Goal: Information Seeking & Learning: Check status

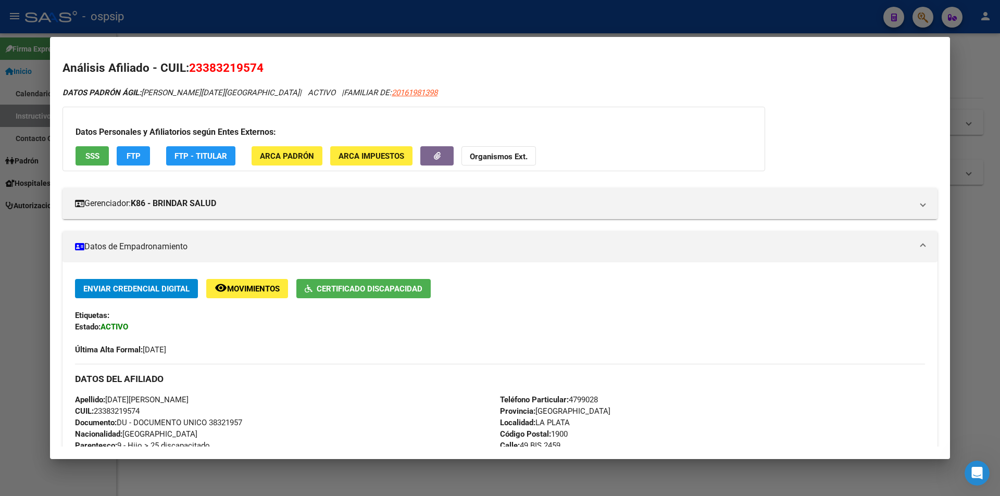
scroll to position [208, 0]
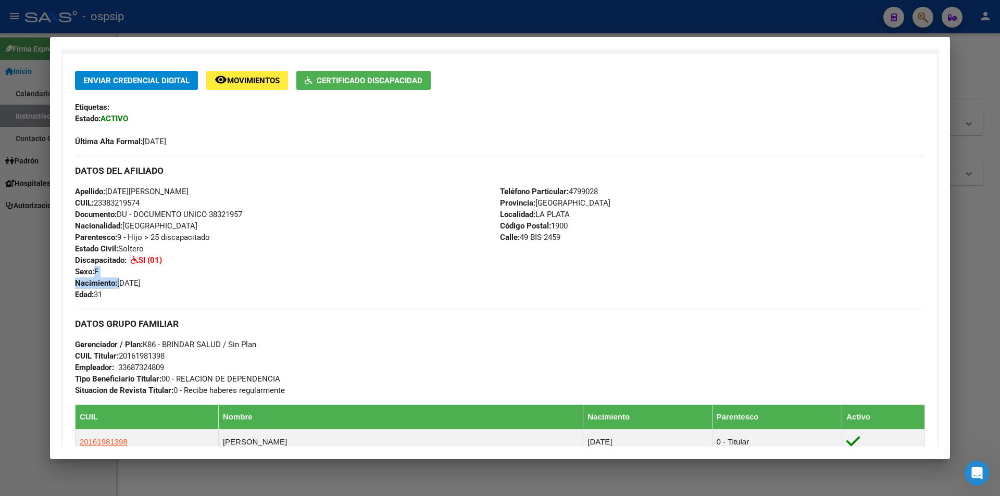
drag, startPoint x: 121, startPoint y: 284, endPoint x: 160, endPoint y: 277, distance: 39.1
click at [160, 277] on div "Apellido: [DATE][PERSON_NAME] CUIL: 23383219574 Documento: DU - DOCUMENTO UNICO…" at bounding box center [287, 243] width 425 height 115
click at [174, 277] on div "Apellido: [DATE][PERSON_NAME] CUIL: 23383219574 Documento: DU - DOCUMENTO UNICO…" at bounding box center [287, 243] width 425 height 115
drag, startPoint x: 223, startPoint y: 225, endPoint x: 122, endPoint y: 227, distance: 100.5
click at [168, 223] on div "Apellido: [DATE][PERSON_NAME] CUIL: 23383219574 Documento: DU - DOCUMENTO UNICO…" at bounding box center [287, 243] width 425 height 115
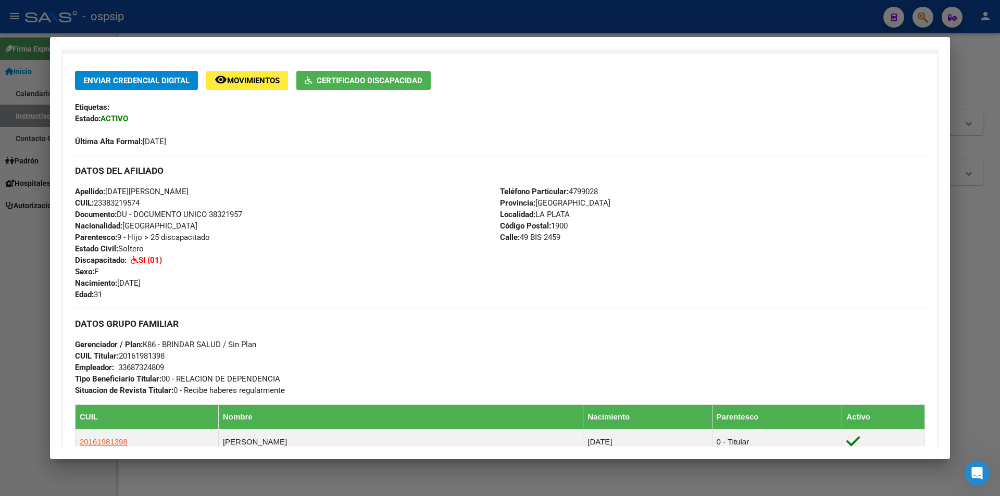
click at [0, 260] on div at bounding box center [500, 248] width 1000 height 496
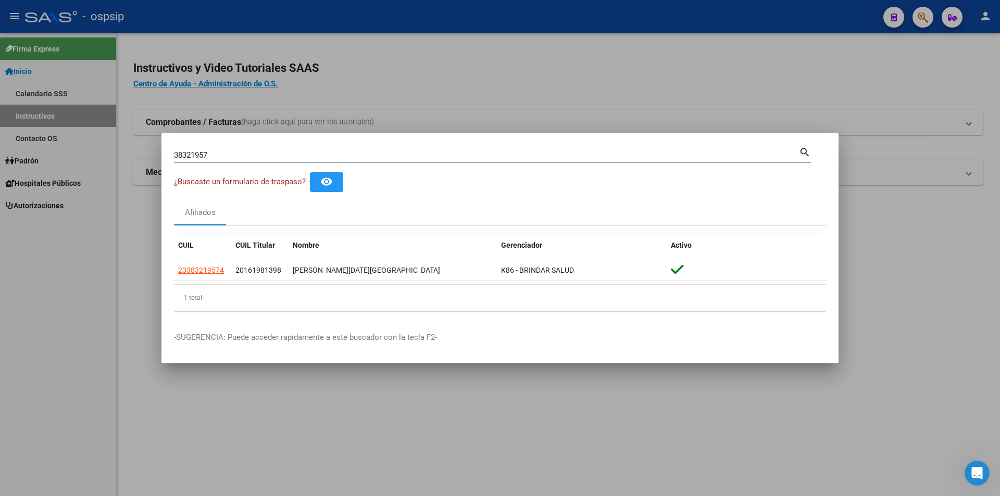
click at [190, 152] on input "38321957" at bounding box center [486, 154] width 625 height 9
type input "23096419"
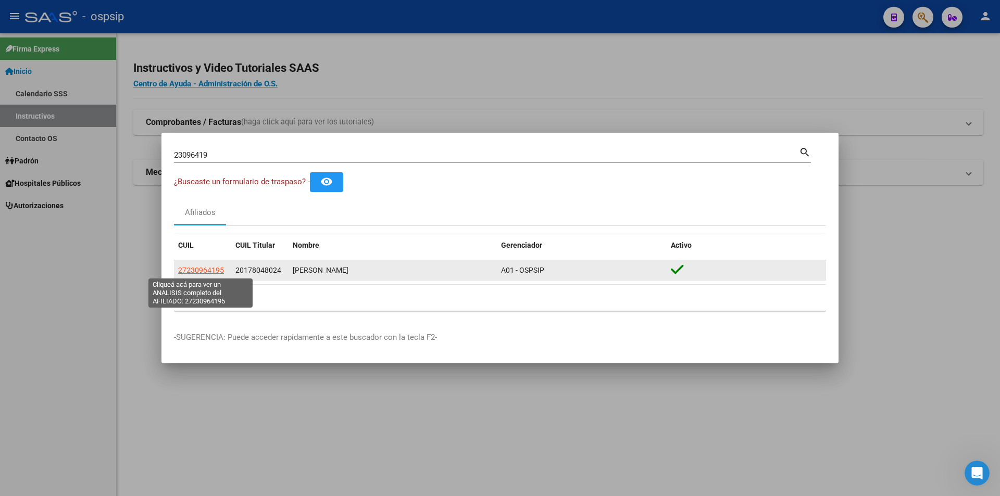
click at [209, 273] on span "27230964195" at bounding box center [201, 270] width 46 height 8
type textarea "27230964195"
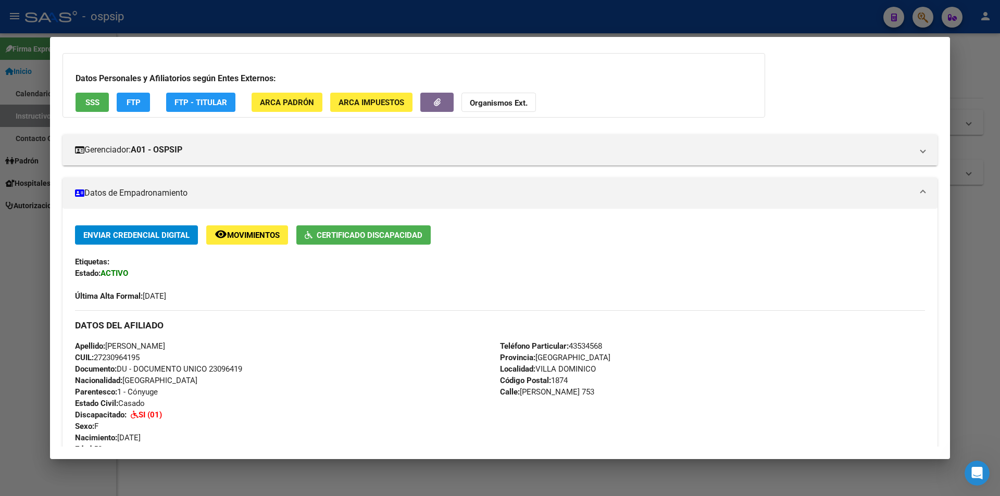
scroll to position [156, 0]
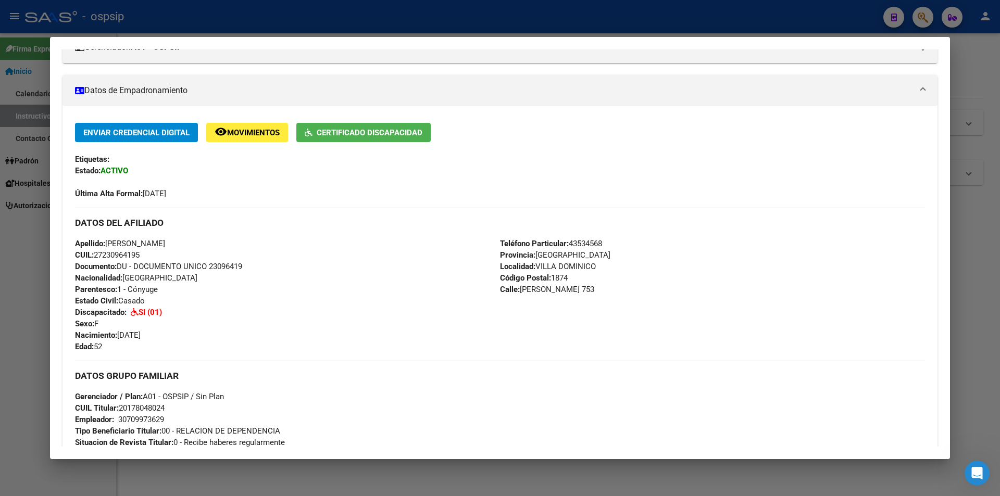
click at [223, 266] on span "Documento: DU - DOCUMENTO UNICO 23096419" at bounding box center [158, 266] width 167 height 9
copy span "23096419"
click at [234, 280] on div "Apellido: [PERSON_NAME] CUIL: 27230964195 Documento: DU - DOCUMENTO UNICO 23096…" at bounding box center [287, 295] width 425 height 115
click at [221, 270] on span "Documento: DU - DOCUMENTO UNICO 23096419" at bounding box center [158, 266] width 167 height 9
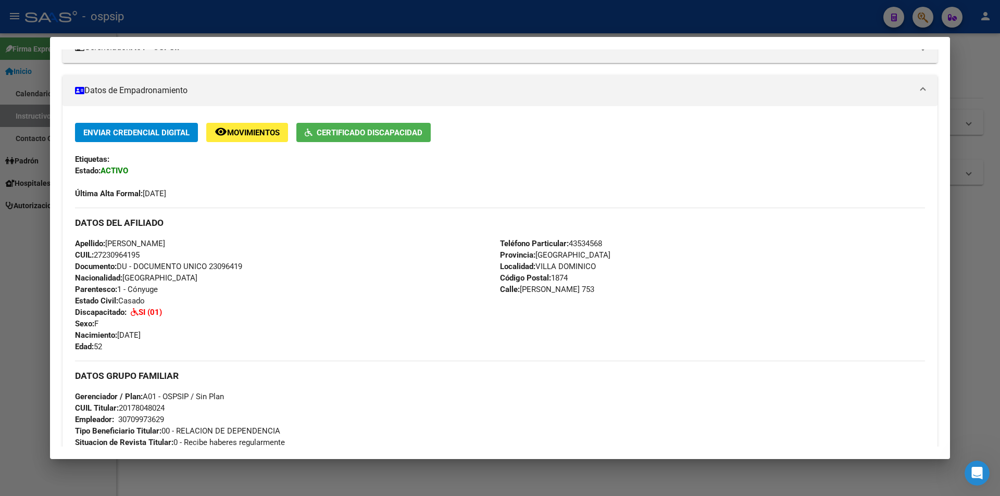
click at [221, 270] on span "Documento: DU - DOCUMENTO UNICO 23096419" at bounding box center [158, 266] width 167 height 9
copy span "23096419"
click at [228, 279] on div "Apellido: [PERSON_NAME] CUIL: 27230964195 Documento: DU - DOCUMENTO UNICO 23096…" at bounding box center [287, 295] width 425 height 115
drag, startPoint x: 201, startPoint y: 301, endPoint x: 145, endPoint y: 379, distance: 96.2
click at [143, 379] on h3 "DATOS GRUPO FAMILIAR" at bounding box center [500, 375] width 850 height 11
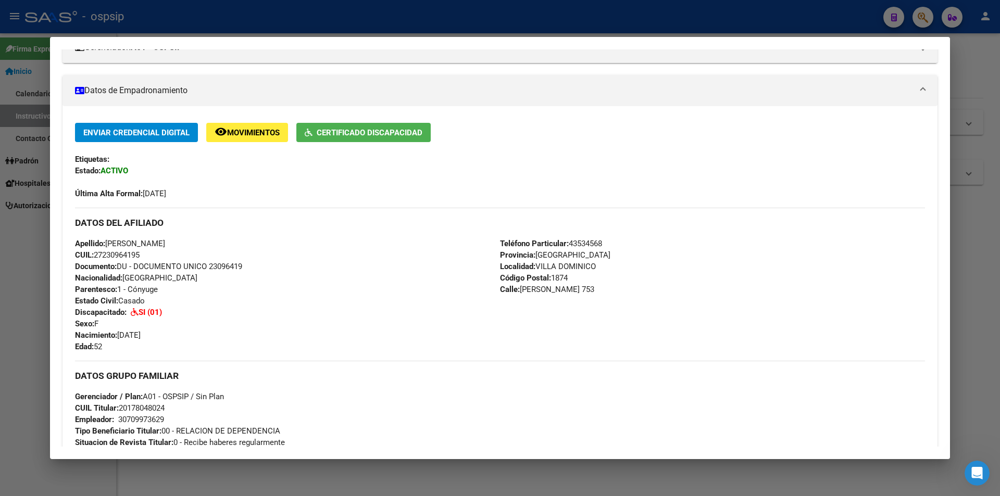
scroll to position [312, 0]
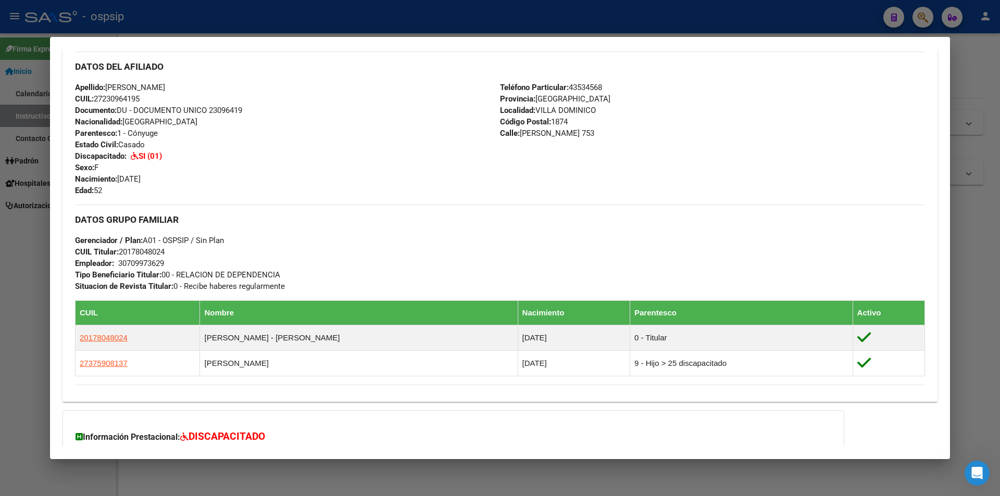
drag, startPoint x: 298, startPoint y: 434, endPoint x: 292, endPoint y: 175, distance: 258.9
click at [292, 175] on div "Apellido: [PERSON_NAME] CUIL: 27230964195 Documento: DU - DOCUMENTO UNICO 23096…" at bounding box center [287, 139] width 425 height 115
drag, startPoint x: 113, startPoint y: 180, endPoint x: 135, endPoint y: 180, distance: 22.4
click at [135, 180] on span "Nacimiento: [DEMOGRAPHIC_DATA]" at bounding box center [108, 178] width 66 height 9
click at [165, 184] on div "Apellido: [PERSON_NAME] CUIL: 27230964195 Documento: DU - DOCUMENTO UNICO 23096…" at bounding box center [287, 139] width 425 height 115
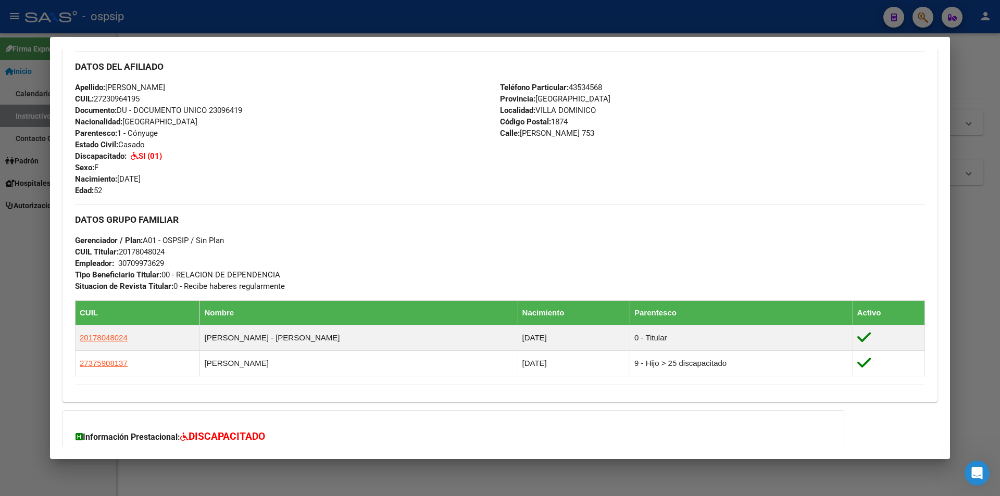
drag, startPoint x: 165, startPoint y: 179, endPoint x: 118, endPoint y: 175, distance: 47.0
click at [118, 175] on div "Apellido: [PERSON_NAME] CUIL: 27230964195 Documento: DU - DOCUMENTO UNICO 23096…" at bounding box center [287, 139] width 425 height 115
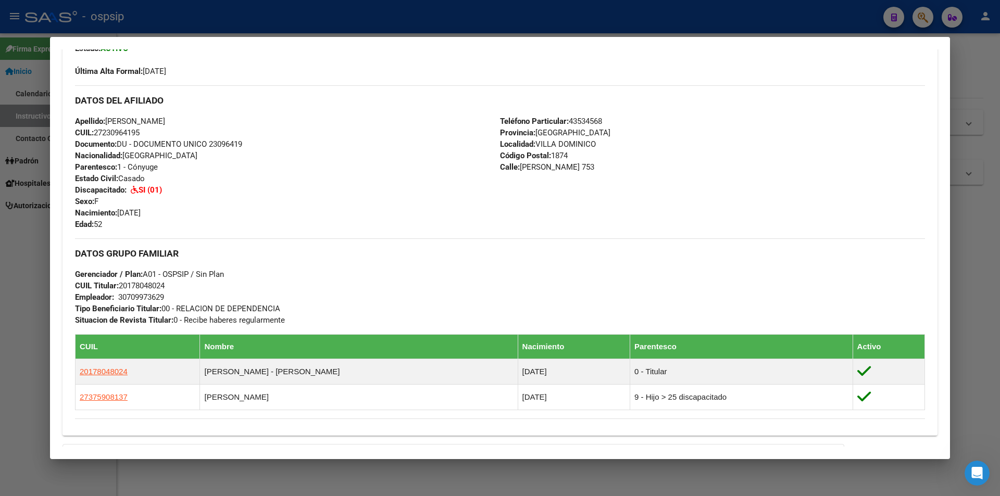
scroll to position [260, 0]
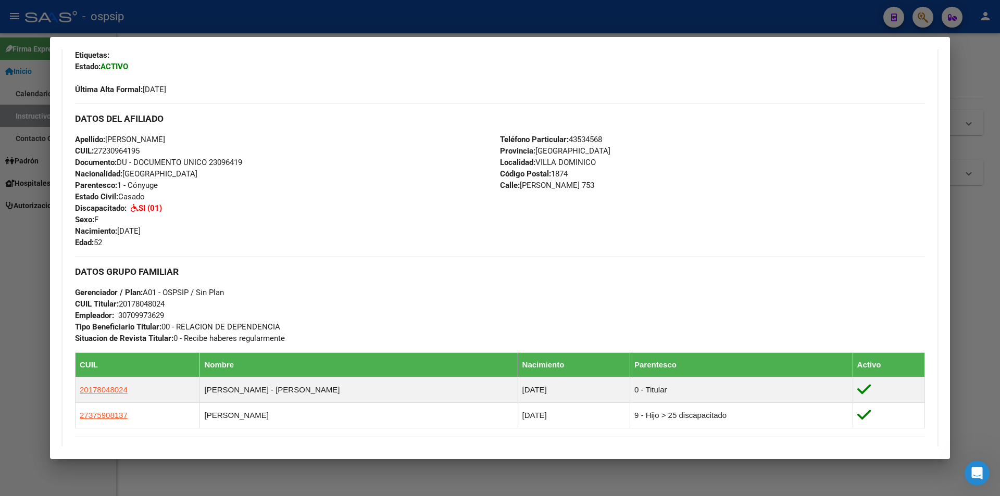
click at [214, 166] on span "Documento: DU - DOCUMENTO UNICO 23096419" at bounding box center [158, 162] width 167 height 9
click at [4, 162] on div at bounding box center [500, 248] width 1000 height 496
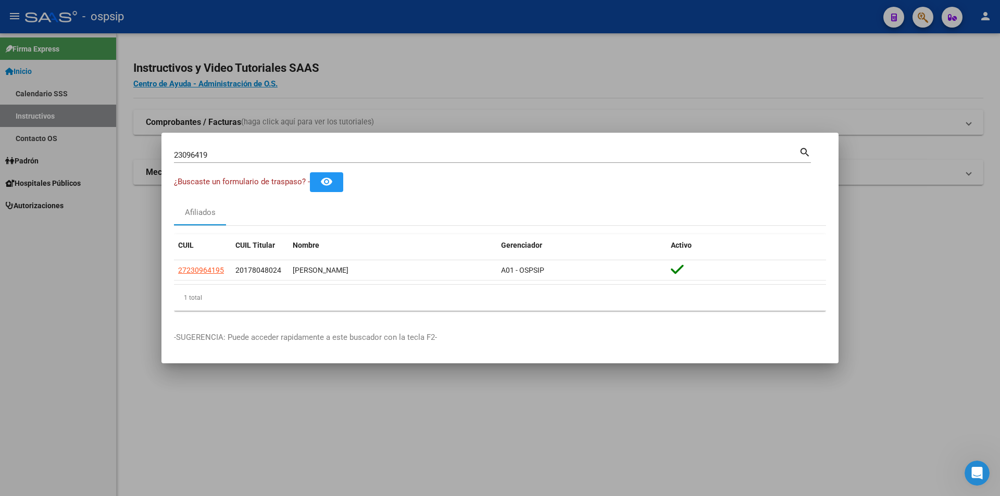
click at [56, 167] on div at bounding box center [500, 248] width 1000 height 496
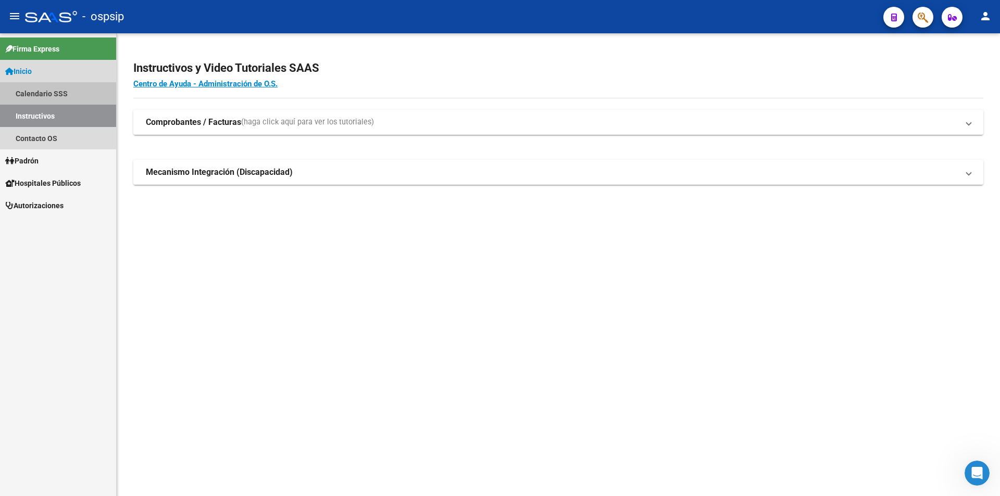
click at [46, 86] on link "Calendario SSS" at bounding box center [58, 93] width 116 height 22
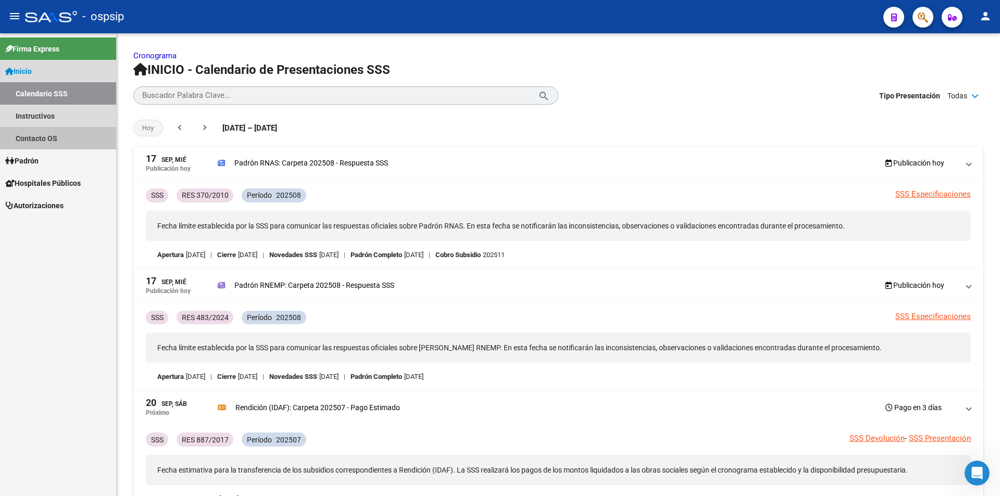
click at [45, 131] on link "Contacto OS" at bounding box center [58, 138] width 116 height 22
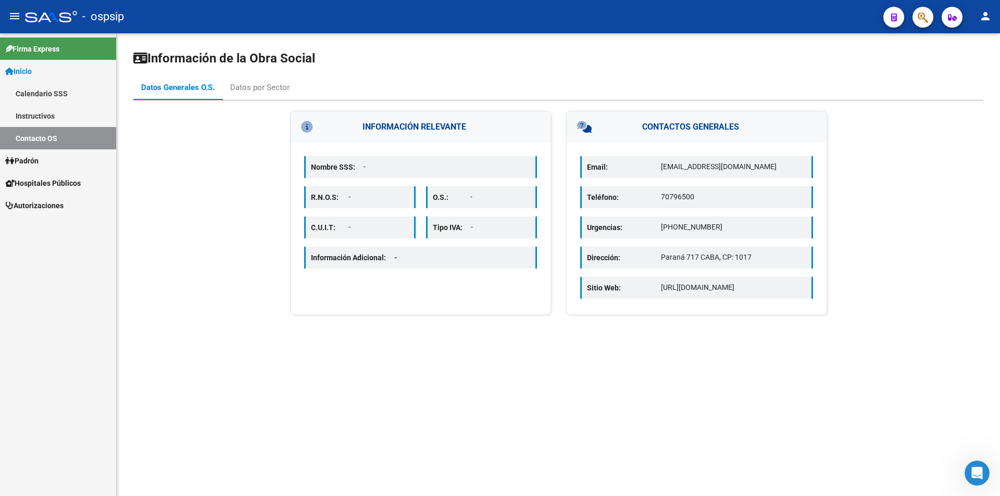
click at [43, 114] on link "Instructivos" at bounding box center [58, 116] width 116 height 22
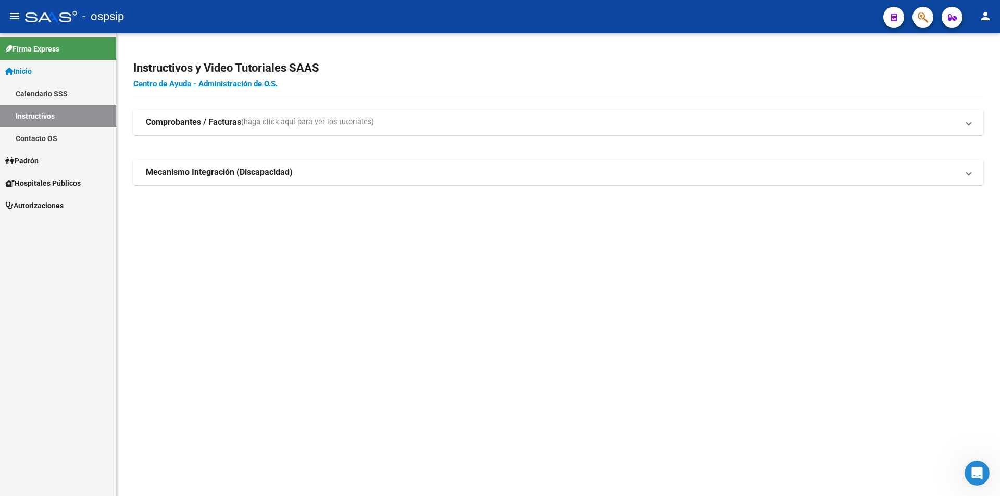
click at [43, 68] on link "Inicio" at bounding box center [58, 71] width 116 height 22
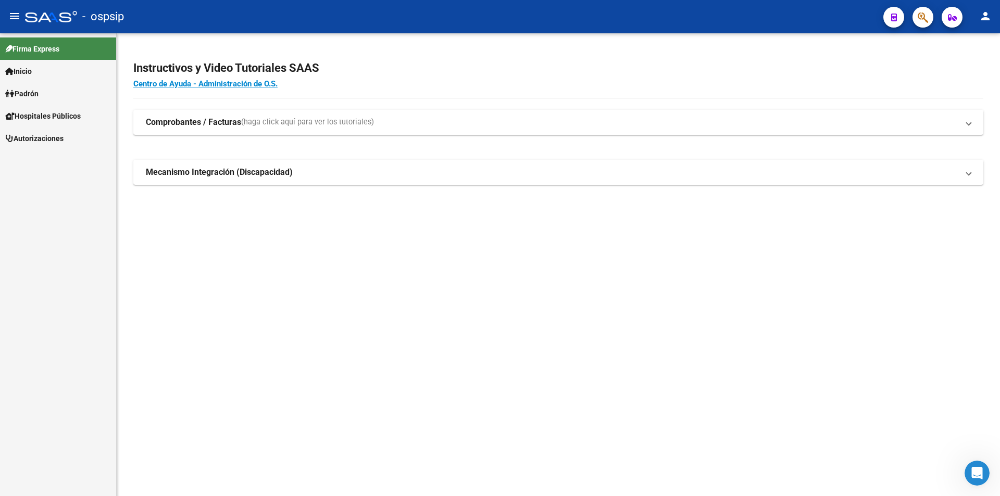
click at [27, 45] on span "Firma Express" at bounding box center [32, 48] width 54 height 11
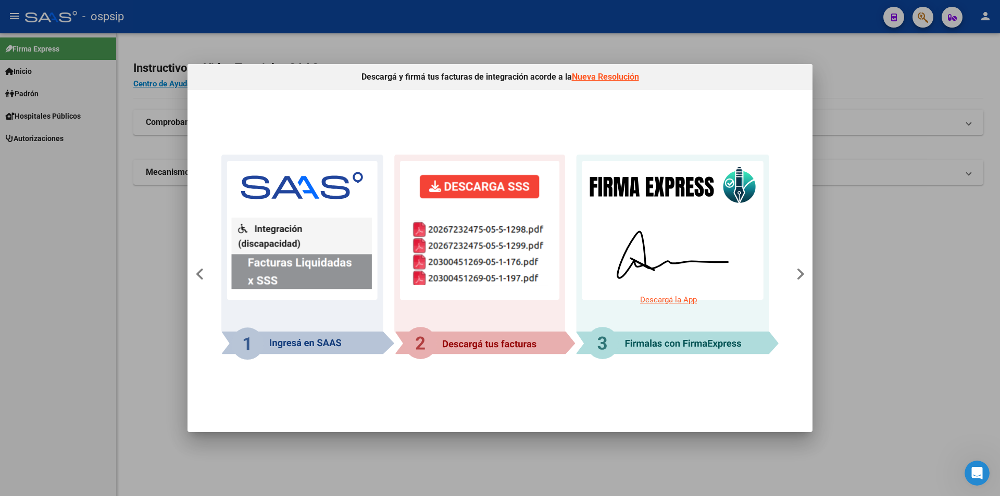
click at [45, 114] on div at bounding box center [500, 248] width 1000 height 496
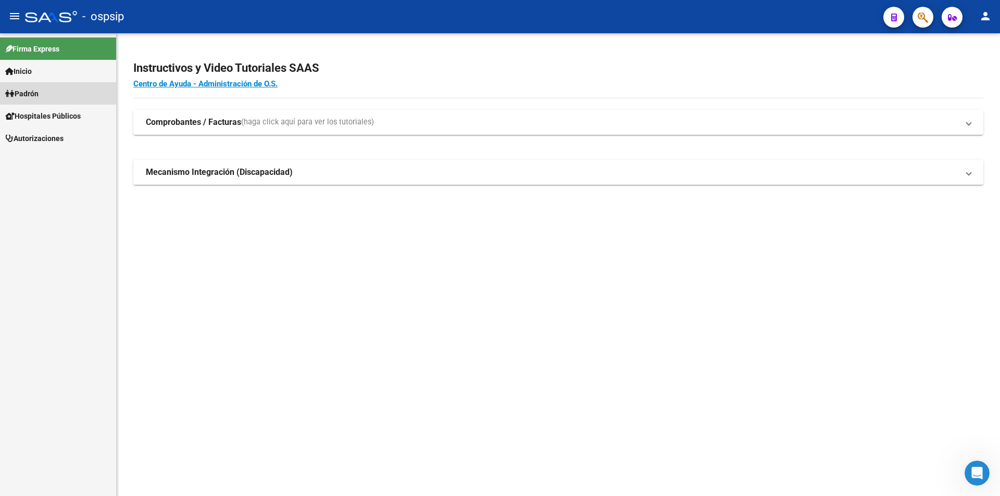
click at [43, 99] on link "Padrón" at bounding box center [58, 93] width 116 height 22
click at [43, 94] on link "Padrón" at bounding box center [58, 93] width 116 height 22
click at [54, 112] on span "Hospitales Públicos" at bounding box center [43, 115] width 76 height 11
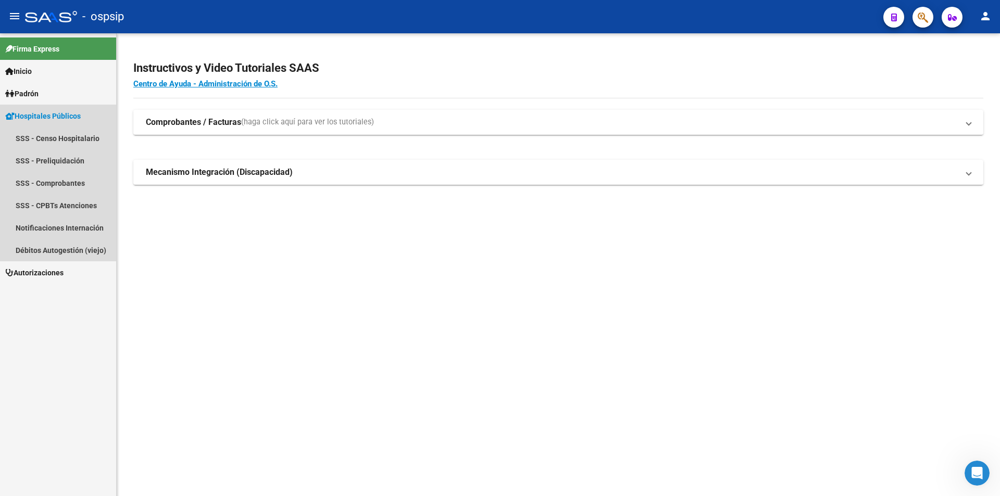
click at [54, 112] on span "Hospitales Públicos" at bounding box center [43, 115] width 76 height 11
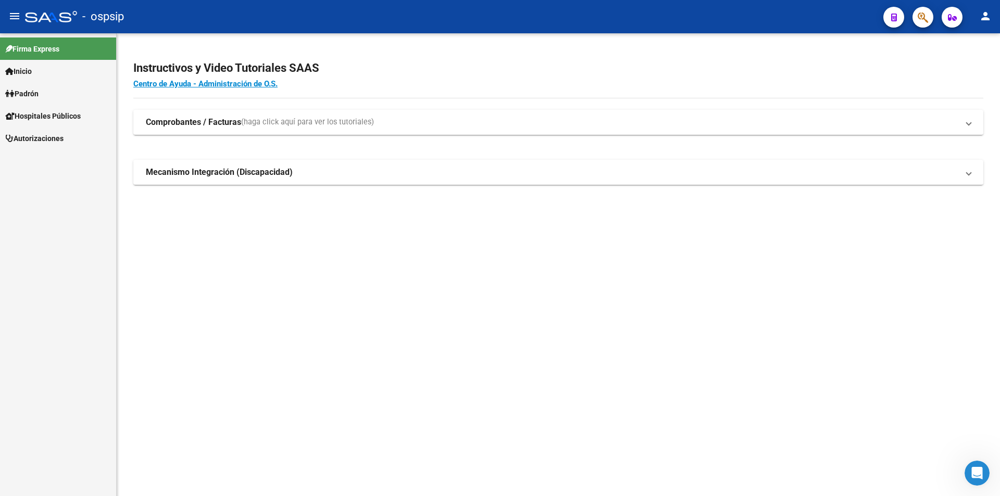
click at [50, 143] on span "Autorizaciones" at bounding box center [34, 138] width 58 height 11
click at [50, 168] on link "Pedidos - Listado" at bounding box center [58, 160] width 116 height 22
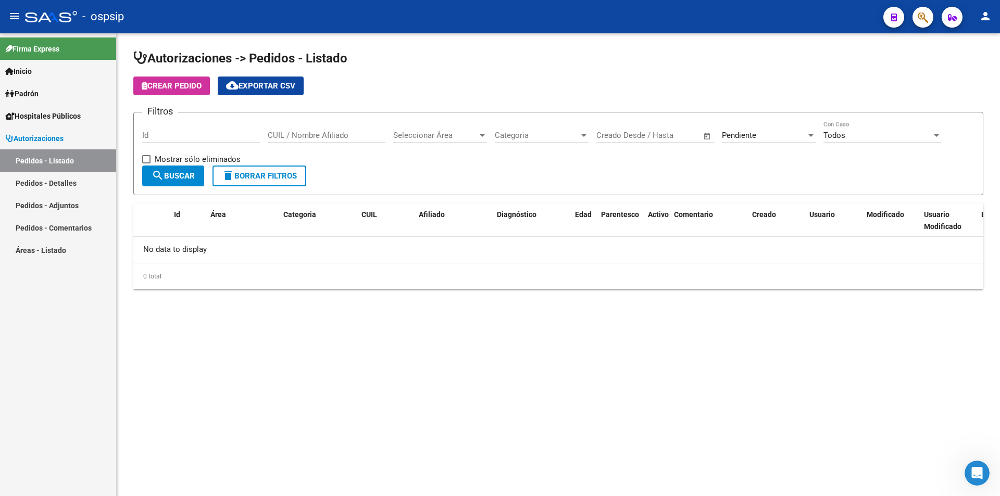
click at [298, 129] on div "CUIL / Nombre Afiliado" at bounding box center [327, 132] width 118 height 22
